Goal: Task Accomplishment & Management: Manage account settings

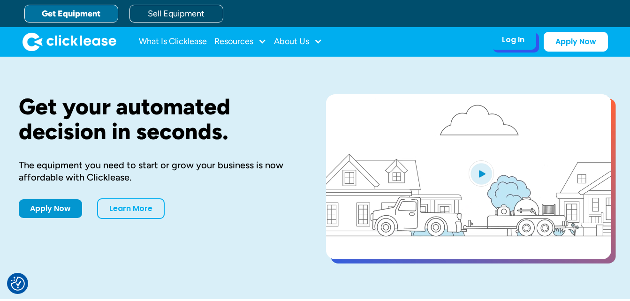
click at [509, 40] on div "Log In" at bounding box center [513, 39] width 23 height 9
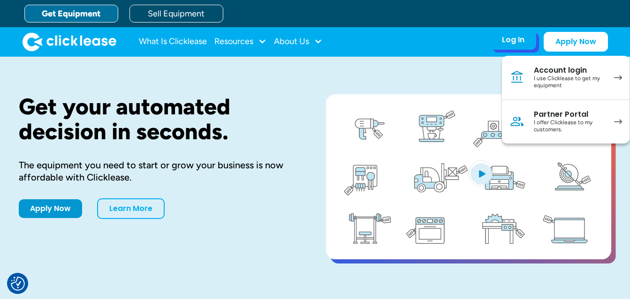
click at [542, 76] on div "I use Clicklease to get my equipment" at bounding box center [569, 82] width 71 height 15
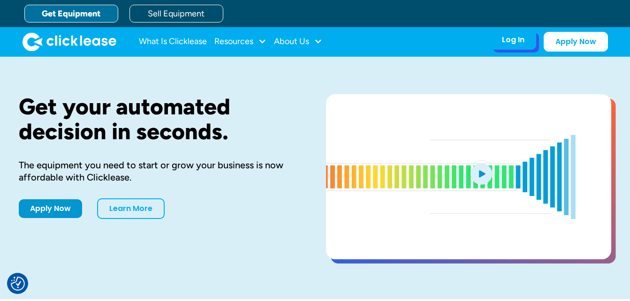
click at [514, 41] on div "Log In" at bounding box center [513, 39] width 23 height 9
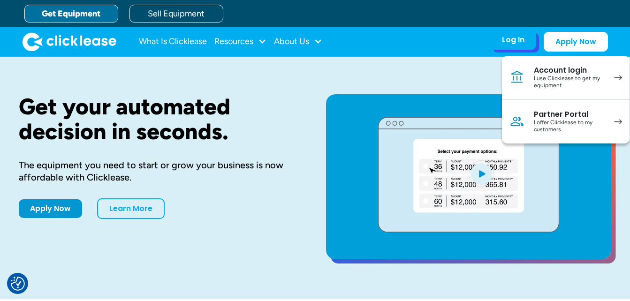
click at [555, 74] on div "Account login" at bounding box center [569, 70] width 71 height 9
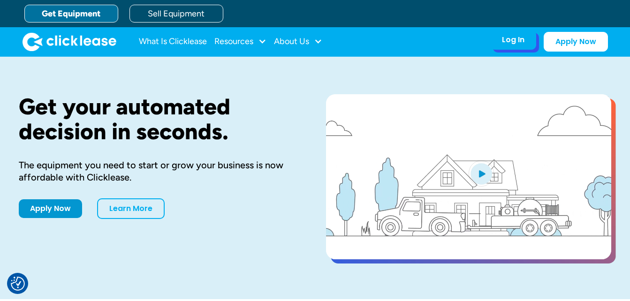
click at [517, 38] on div "Log In" at bounding box center [513, 39] width 23 height 9
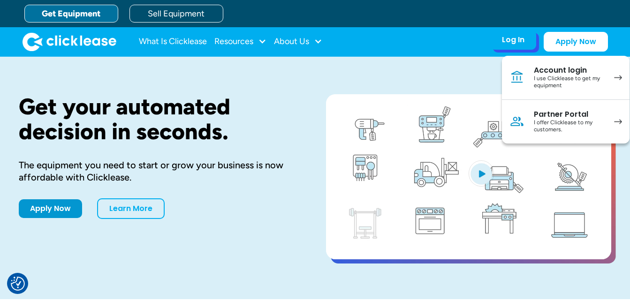
click at [553, 84] on div "I use Clicklease to get my equipment" at bounding box center [569, 82] width 71 height 15
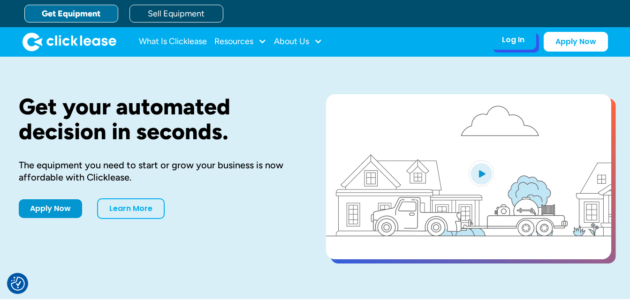
click at [514, 41] on div "Log In" at bounding box center [513, 39] width 23 height 9
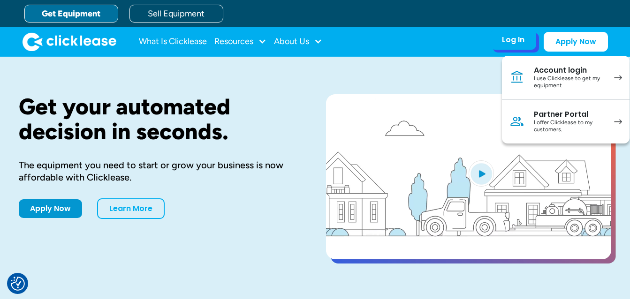
click at [548, 74] on div "Account login" at bounding box center [569, 70] width 71 height 9
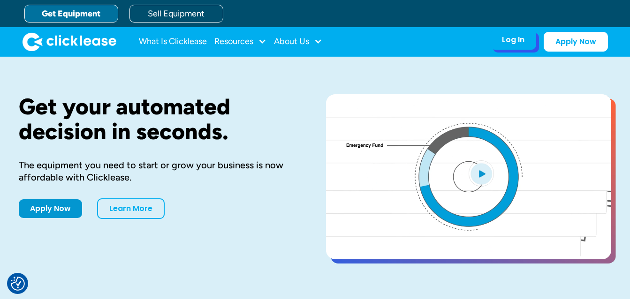
click at [507, 40] on div "Log In" at bounding box center [513, 39] width 23 height 9
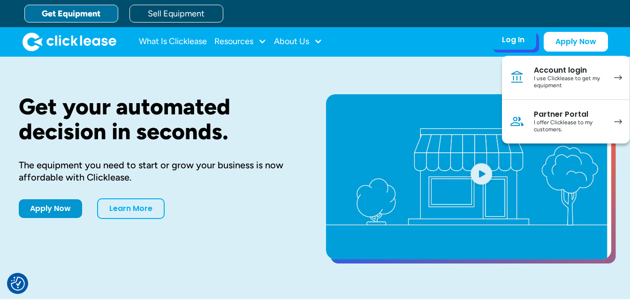
click at [534, 72] on div "Account login" at bounding box center [569, 70] width 71 height 9
